Goal: Transaction & Acquisition: Book appointment/travel/reservation

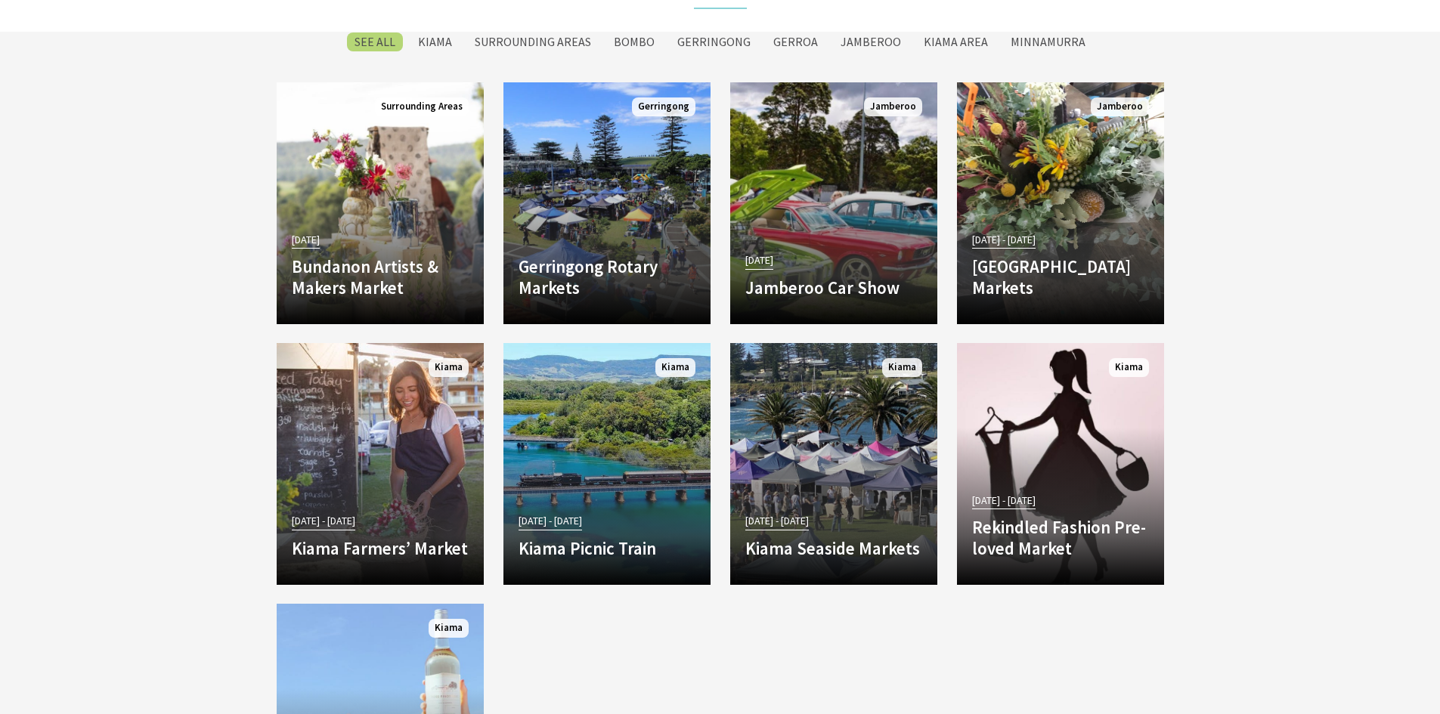
scroll to position [2267, 0]
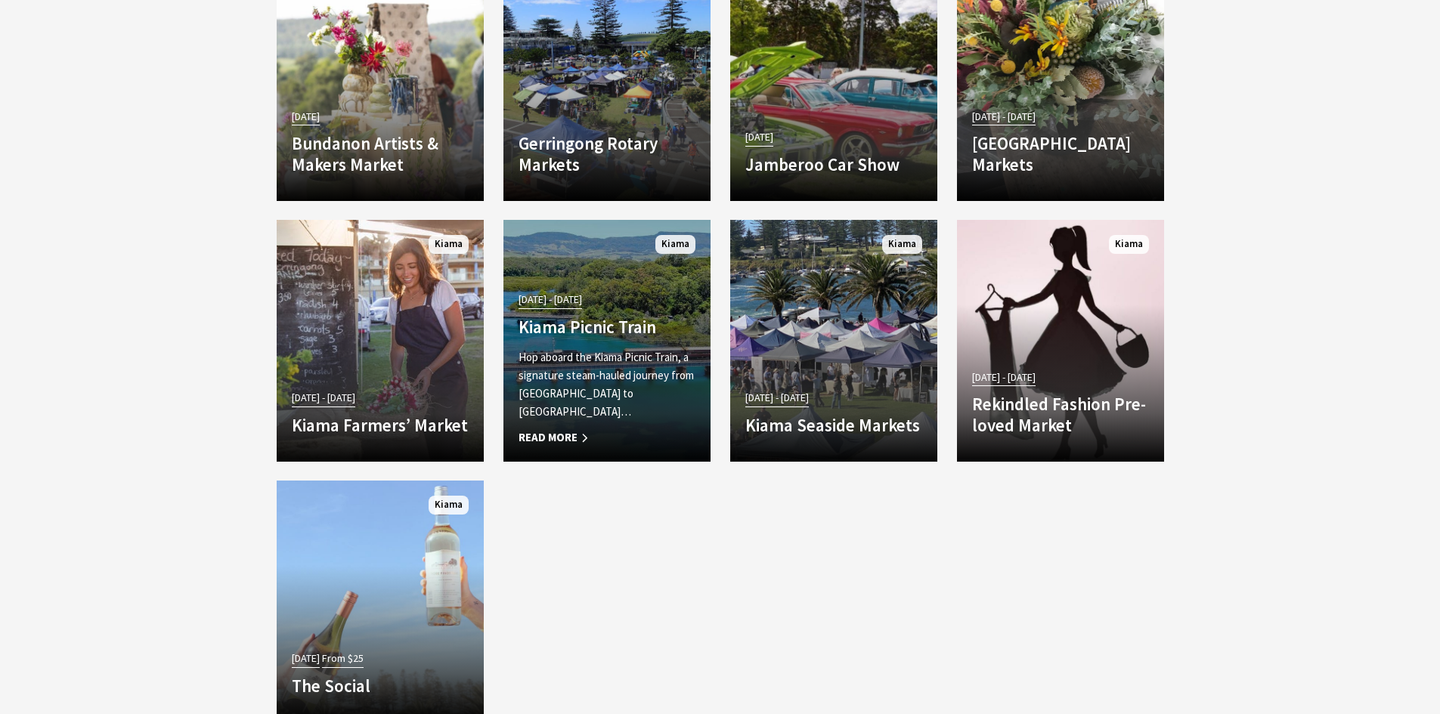
click at [636, 385] on p "Hop aboard the Kiama Picnic Train, a signature steam-hauled journey from [GEOGR…" at bounding box center [606, 384] width 177 height 73
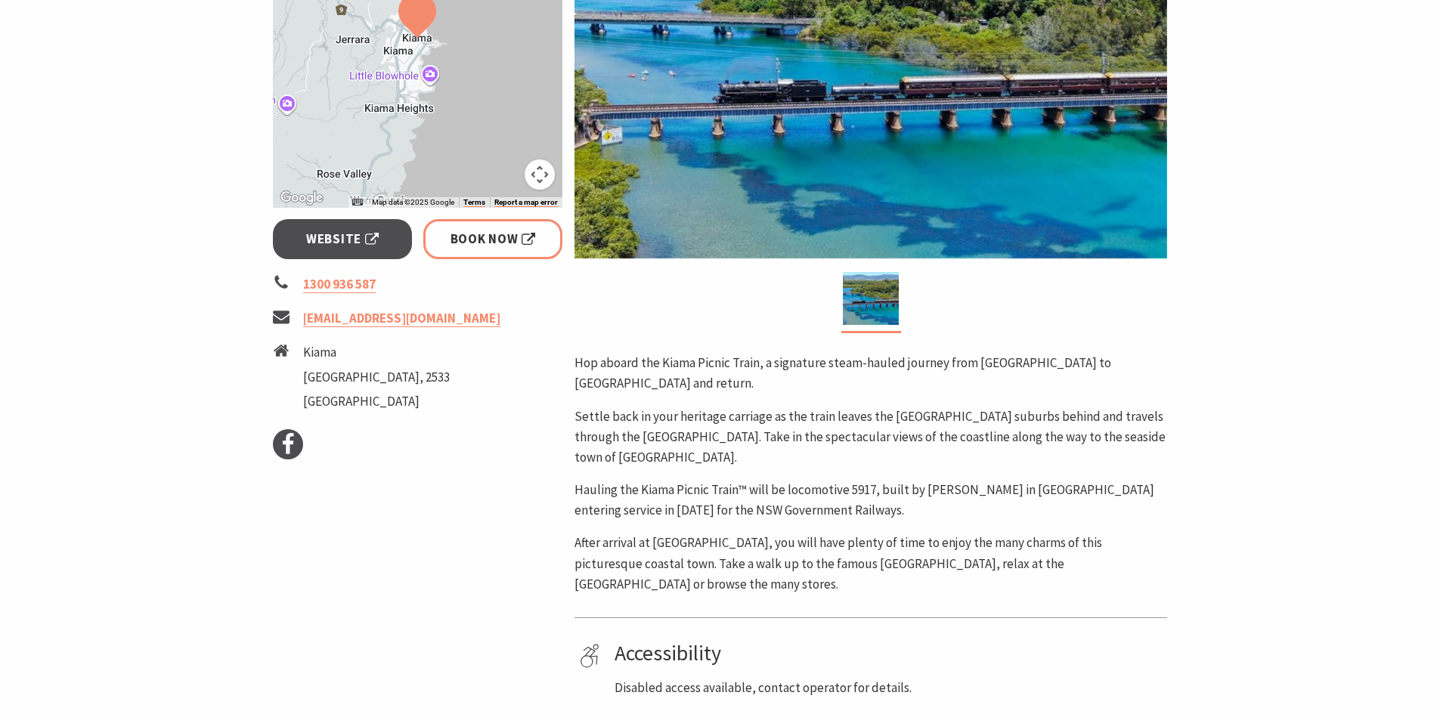
scroll to position [378, 0]
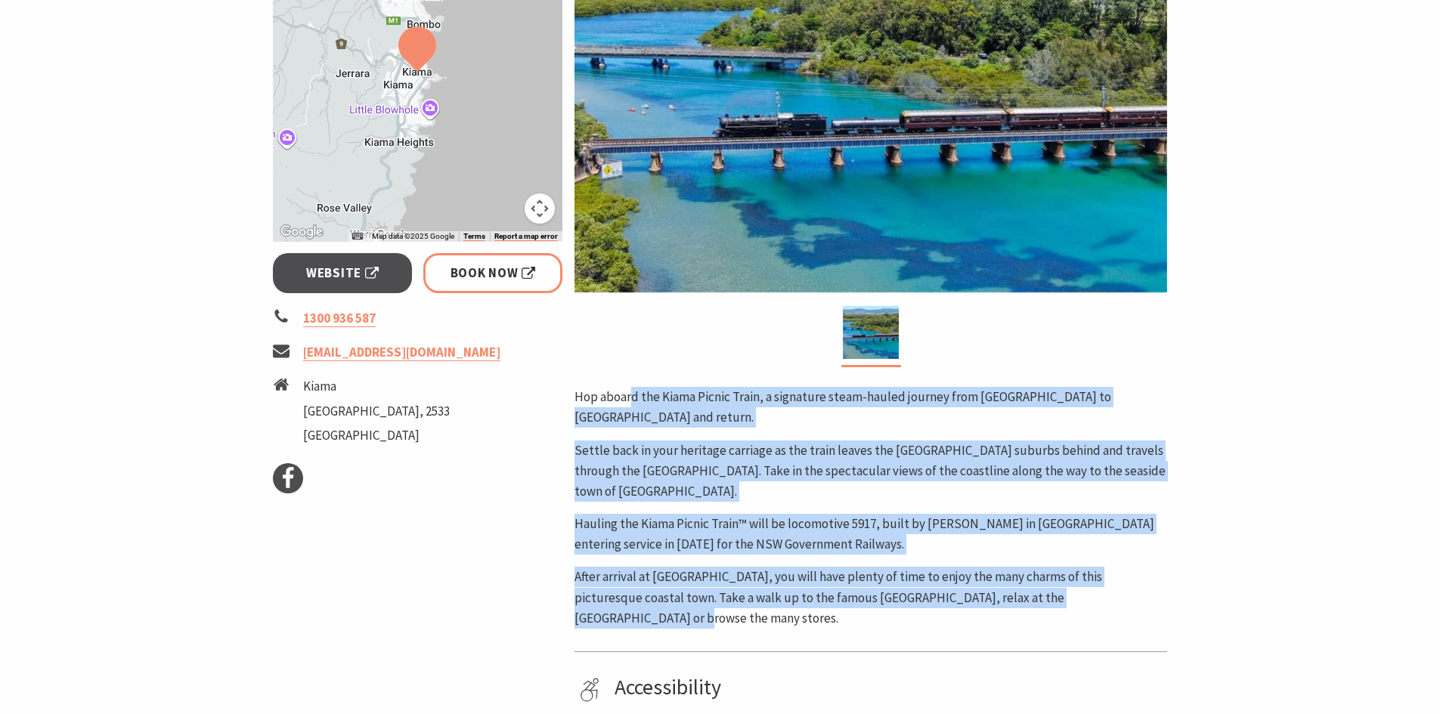
drag, startPoint x: 632, startPoint y: 385, endPoint x: 1140, endPoint y: 555, distance: 535.5
click at [1140, 555] on div "Area Kiama #Festivals #Markets Hop aboard the Kiama Picnic Train, a signature s…" at bounding box center [870, 381] width 605 height 1032
click at [1140, 567] on p "After arrival at Kiama, you will have plenty of time to enjoy the many charms o…" at bounding box center [870, 598] width 592 height 62
drag, startPoint x: 1140, startPoint y: 555, endPoint x: 1074, endPoint y: 344, distance: 220.9
click at [1074, 344] on div "Area Kiama #Festivals #Markets Hop aboard the Kiama Picnic Train, a signature s…" at bounding box center [870, 381] width 605 height 1032
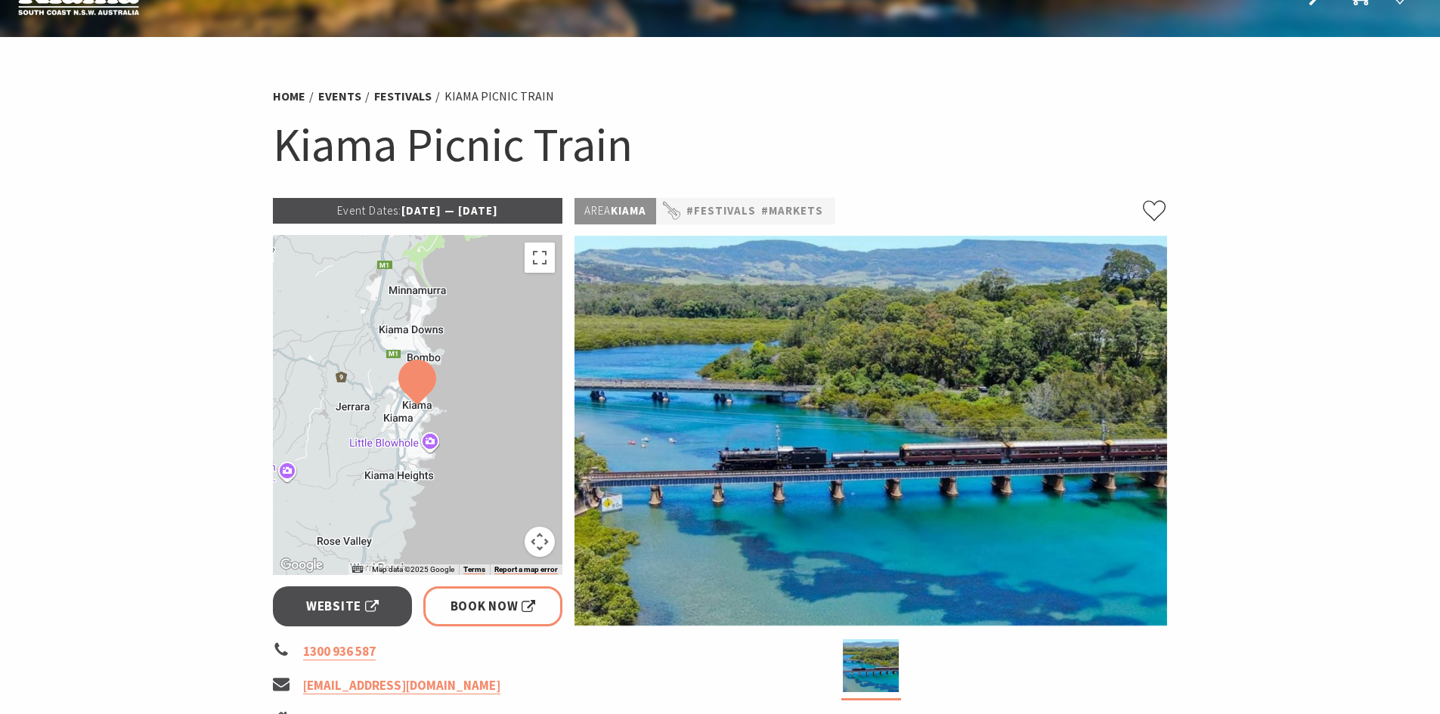
scroll to position [0, 0]
